Goal: Book appointment/travel/reservation

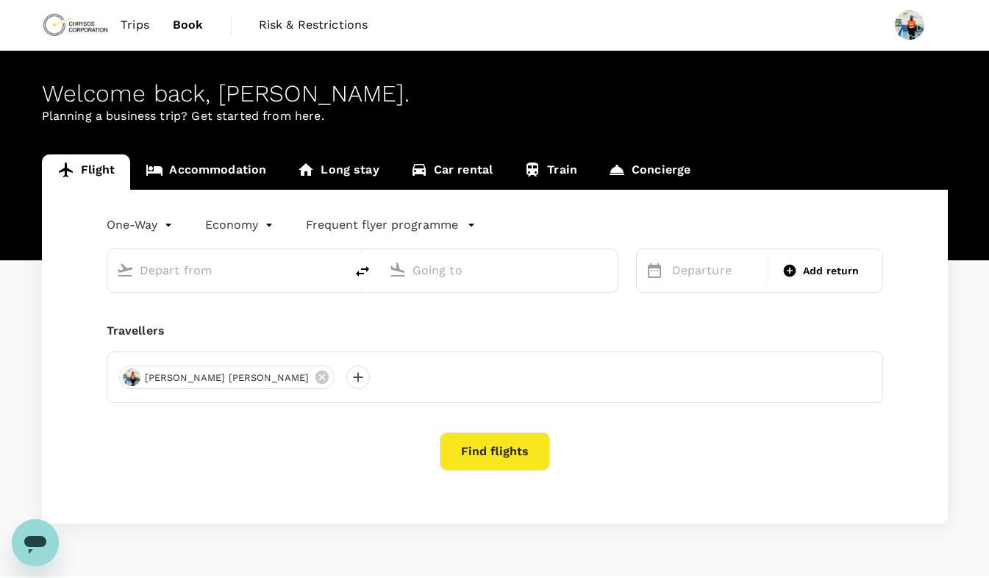
type input "roundtrip"
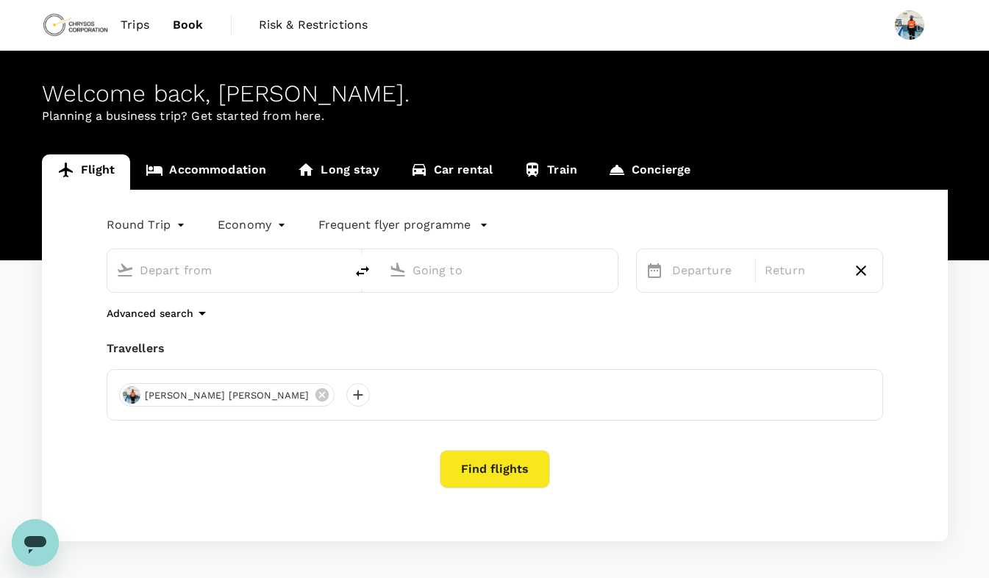
type input "[GEOGRAPHIC_DATA] (KMS)"
type input "Kotoka Intl (ACC)"
click at [692, 270] on p "Departure" at bounding box center [709, 271] width 75 height 18
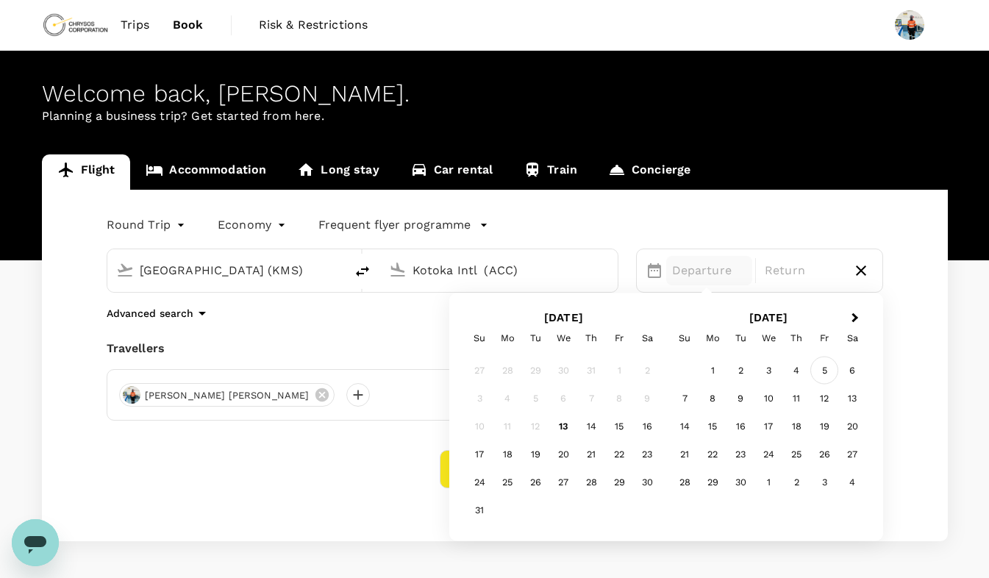
click at [821, 369] on div "5" at bounding box center [824, 370] width 28 height 28
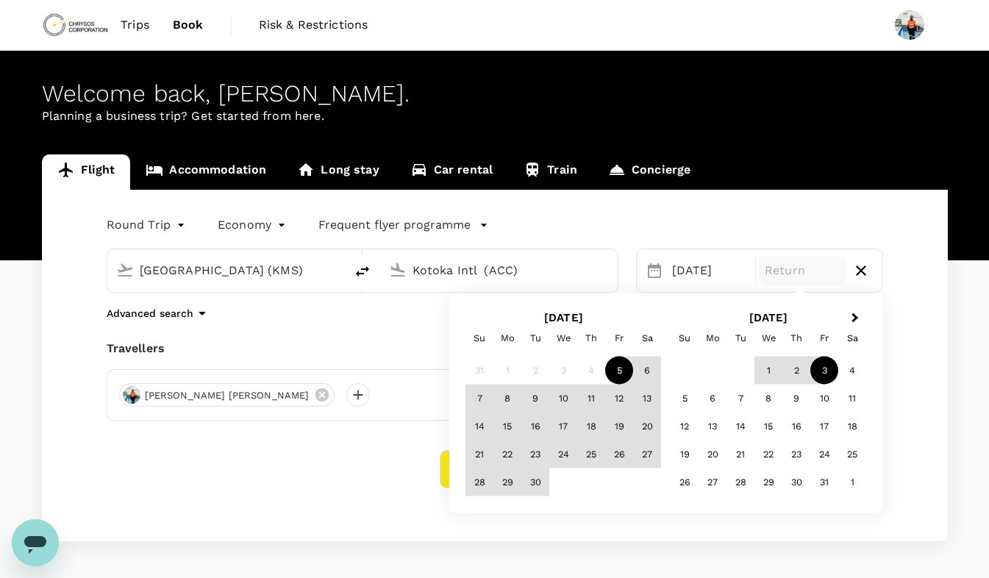
click at [821, 369] on div "3" at bounding box center [824, 370] width 28 height 28
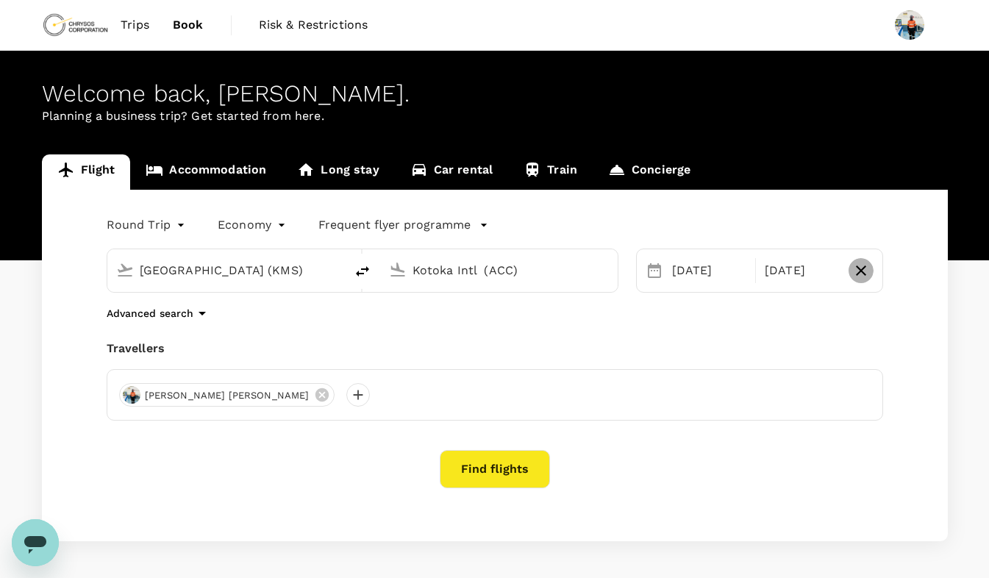
click at [854, 275] on icon "button" at bounding box center [861, 271] width 18 height 18
type input "oneway"
click at [704, 279] on div "[DATE]" at bounding box center [715, 270] width 99 height 29
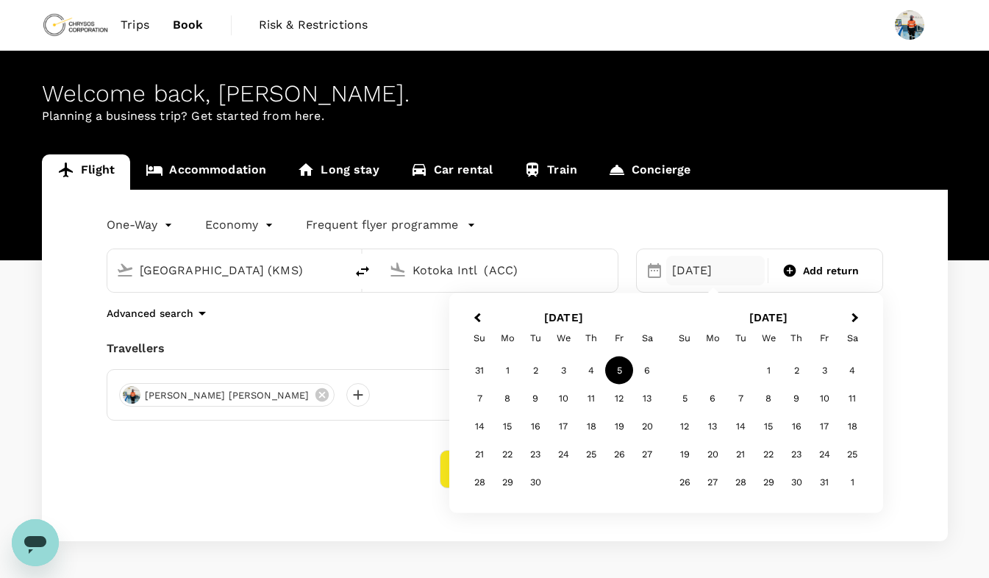
click at [622, 367] on div "5" at bounding box center [619, 370] width 28 height 28
